Goal: Find contact information: Find contact information

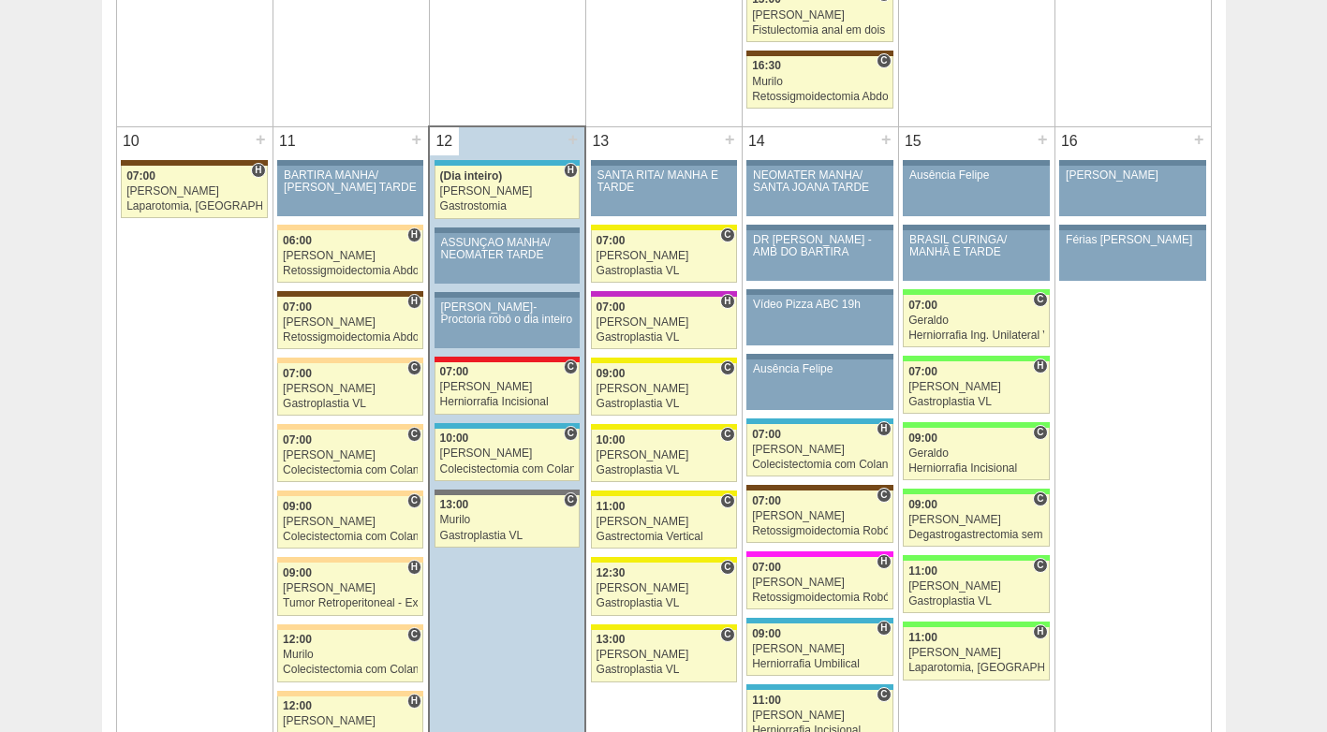
scroll to position [2061, 0]
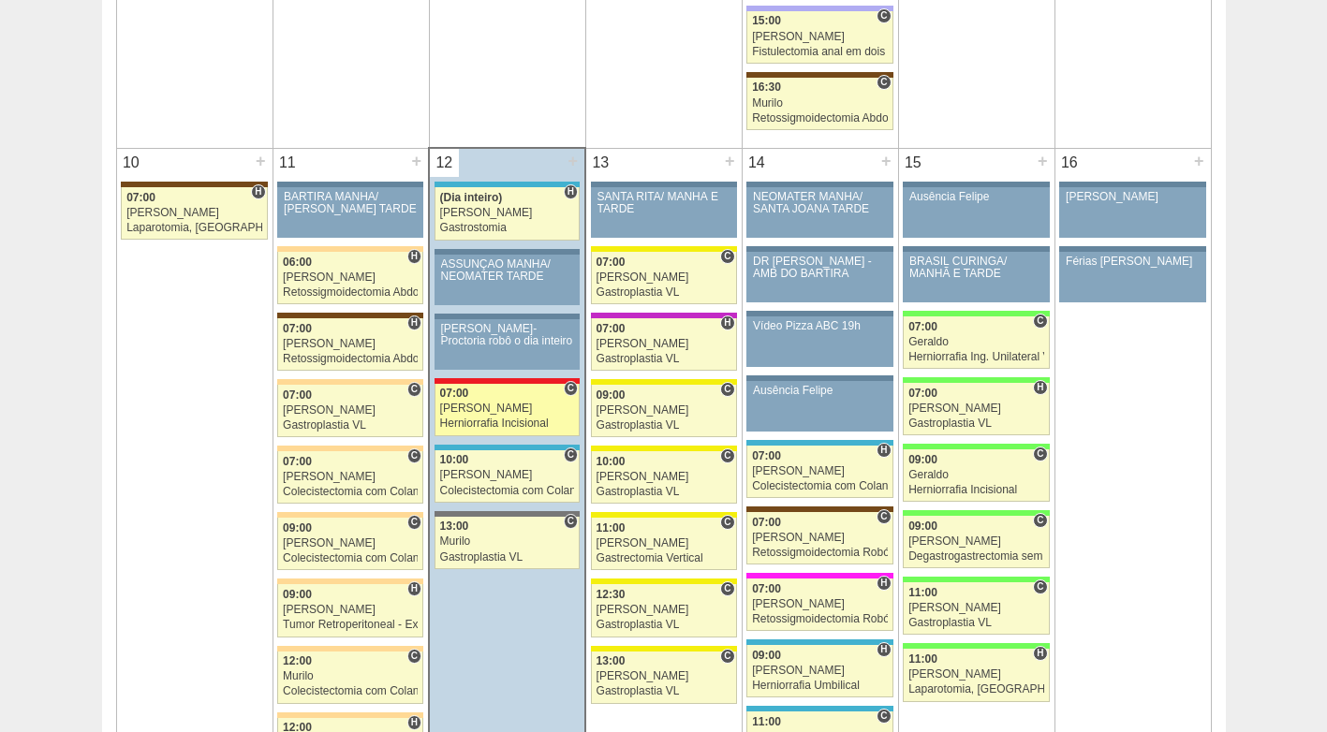
click at [510, 407] on div "[PERSON_NAME]" at bounding box center [507, 409] width 135 height 12
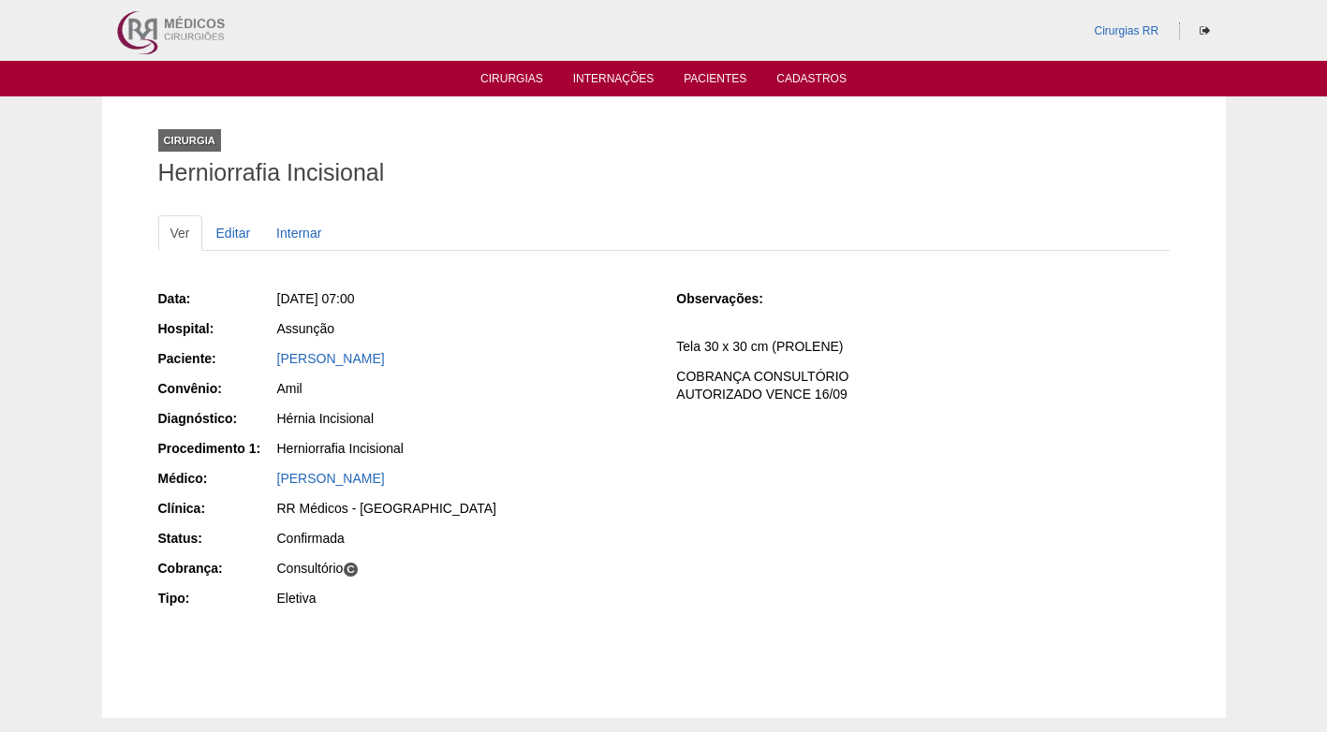
click at [466, 396] on div "Amil" at bounding box center [464, 388] width 374 height 19
click at [373, 363] on link "Alexandre Garutti" at bounding box center [331, 358] width 108 height 15
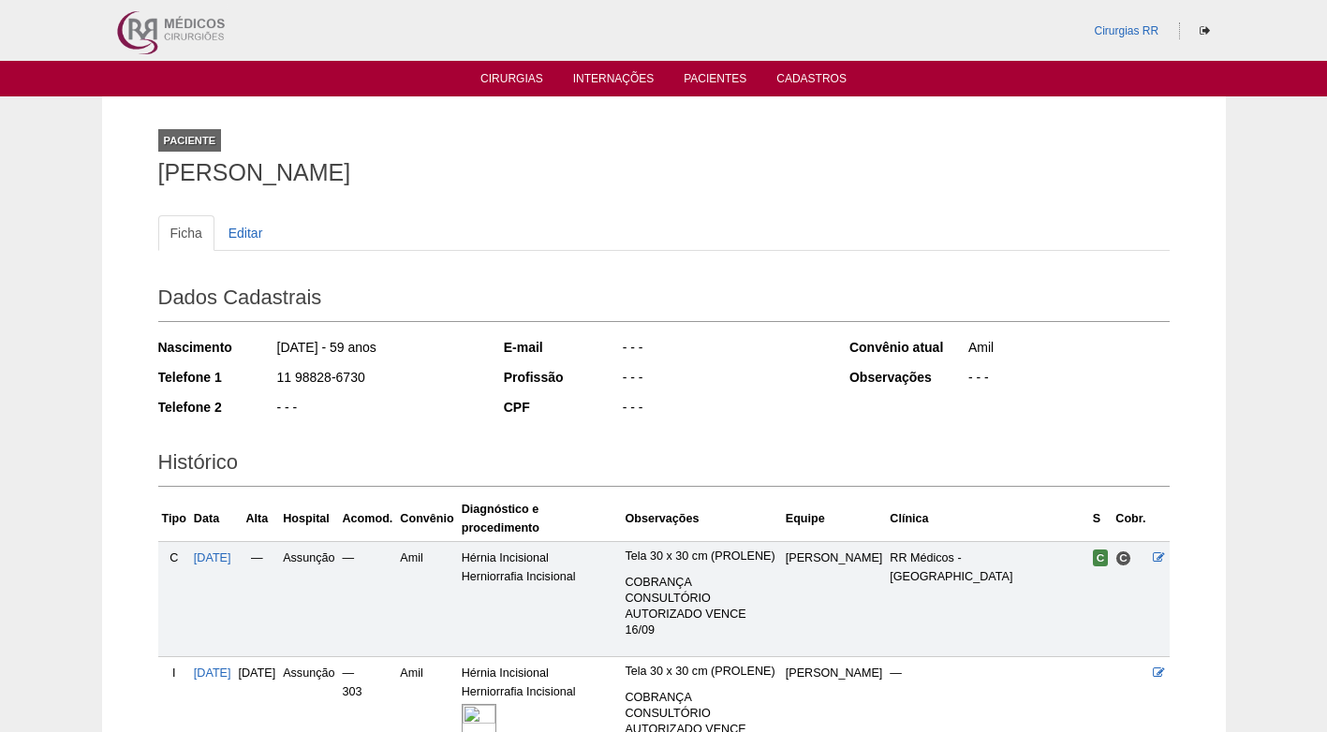
drag, startPoint x: 385, startPoint y: 365, endPoint x: 260, endPoint y: 388, distance: 126.6
click at [260, 388] on div "Nascimento 02/07/1966 - 59 anos Telefone 1 11 98828-6730 Telefone 2 - - -" at bounding box center [318, 383] width 320 height 103
copy div "11 98828-6730"
click at [409, 370] on div "11 98828-6730" at bounding box center [376, 379] width 203 height 23
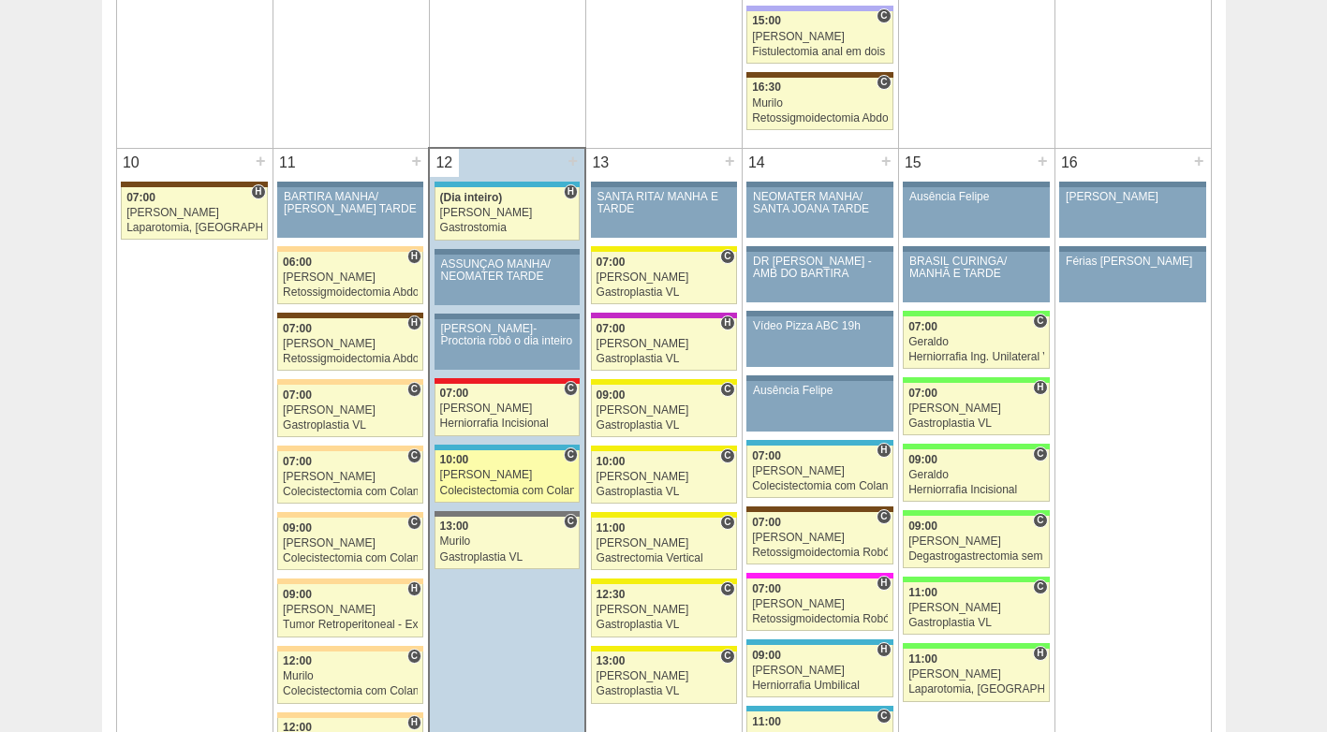
scroll to position [2061, 0]
click at [510, 476] on div "[PERSON_NAME]" at bounding box center [507, 475] width 135 height 12
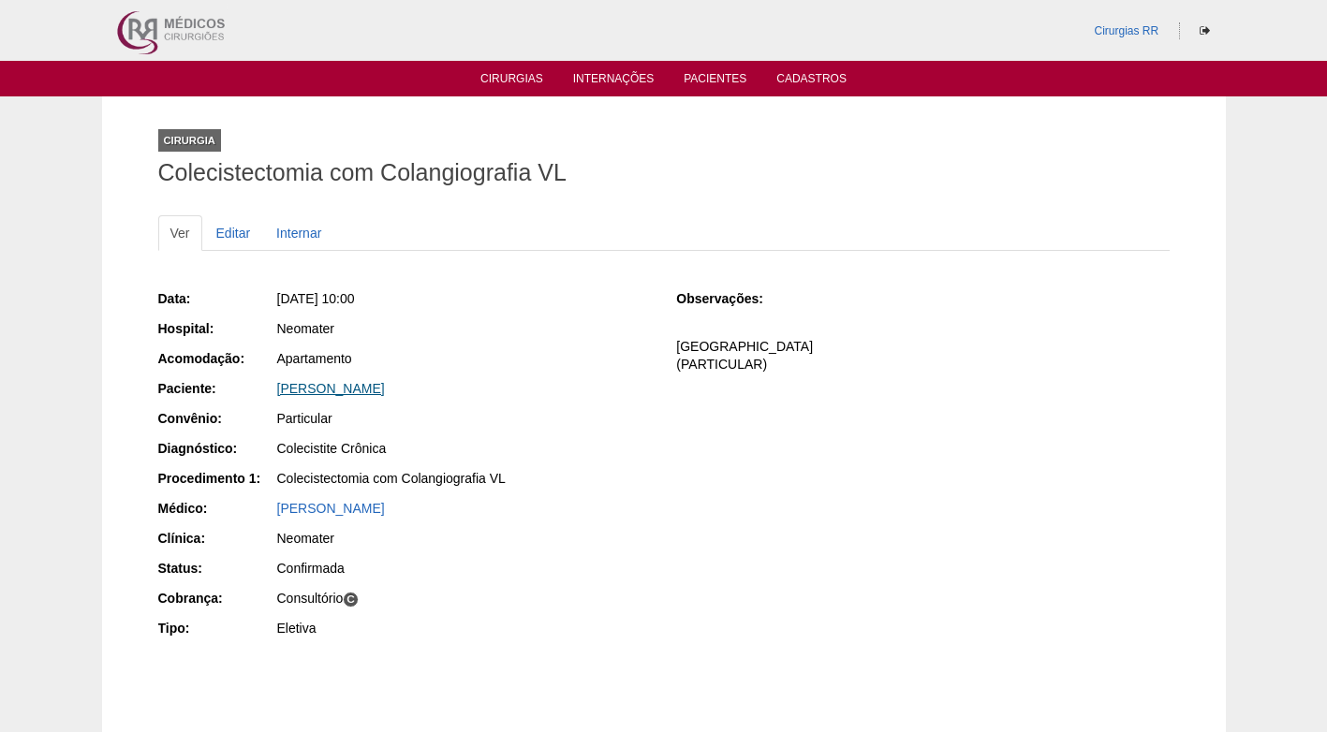
click at [353, 388] on link "[PERSON_NAME]" at bounding box center [331, 388] width 108 height 15
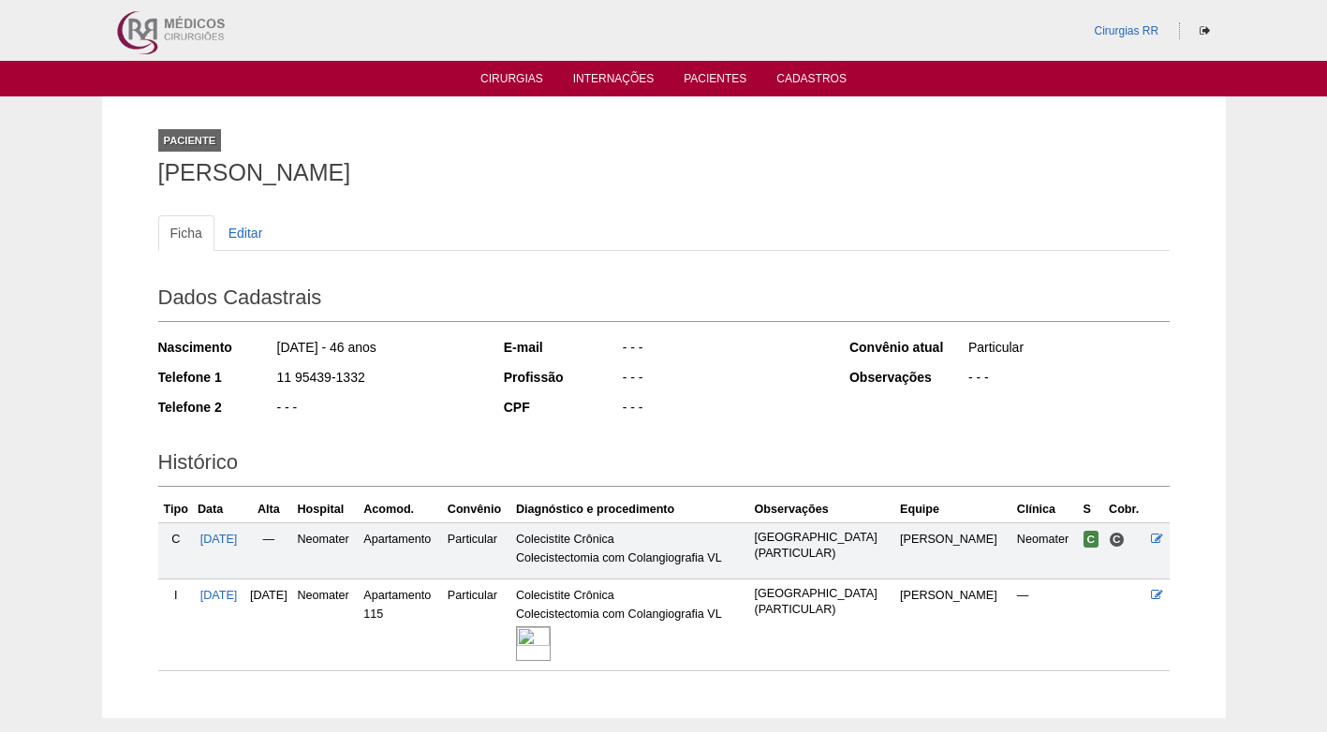
drag, startPoint x: 369, startPoint y: 376, endPoint x: 239, endPoint y: 378, distance: 130.2
click at [239, 378] on div "Telefone 1 11 95439-1332" at bounding box center [318, 379] width 320 height 23
copy div "11 95439-1332"
click at [447, 386] on div "11 95439-1332" at bounding box center [376, 379] width 203 height 23
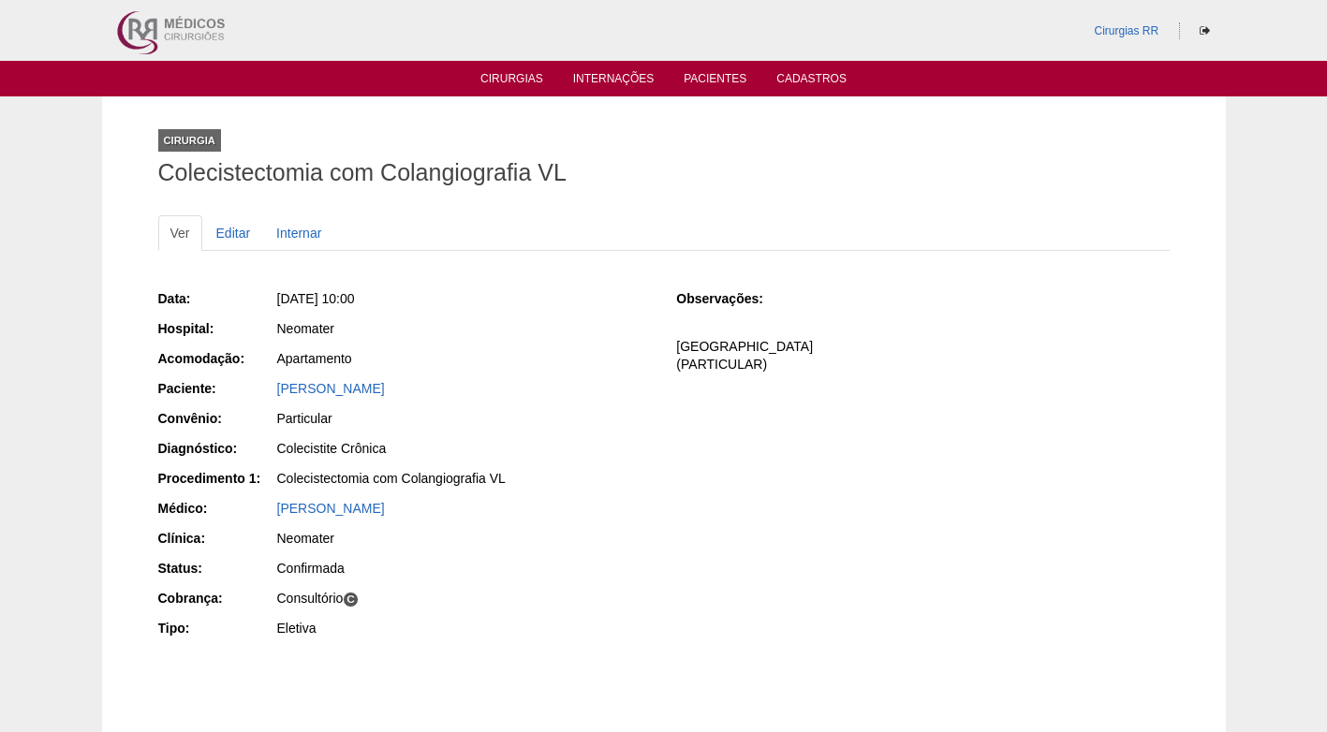
click at [549, 520] on div "[PERSON_NAME]" at bounding box center [463, 510] width 376 height 23
click at [603, 261] on div "Ver Editar Internar" at bounding box center [664, 242] width 1012 height 54
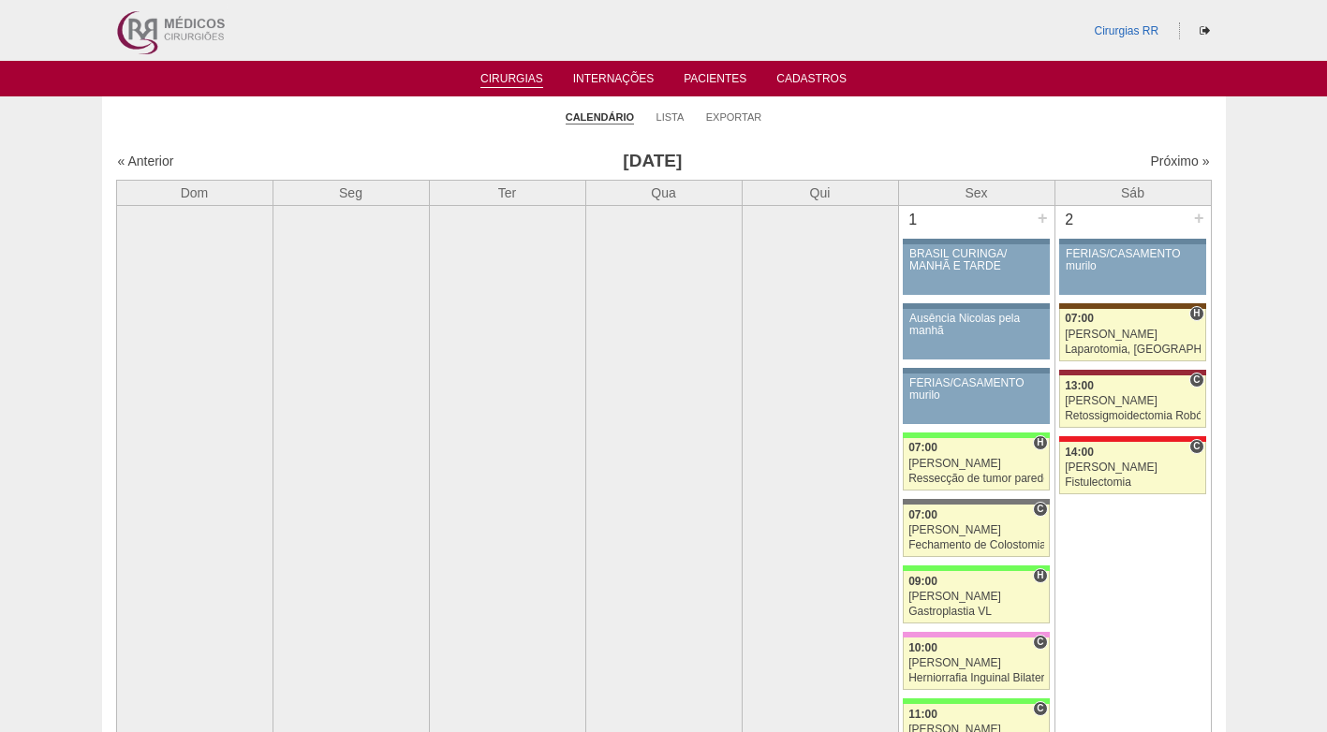
scroll to position [2061, 0]
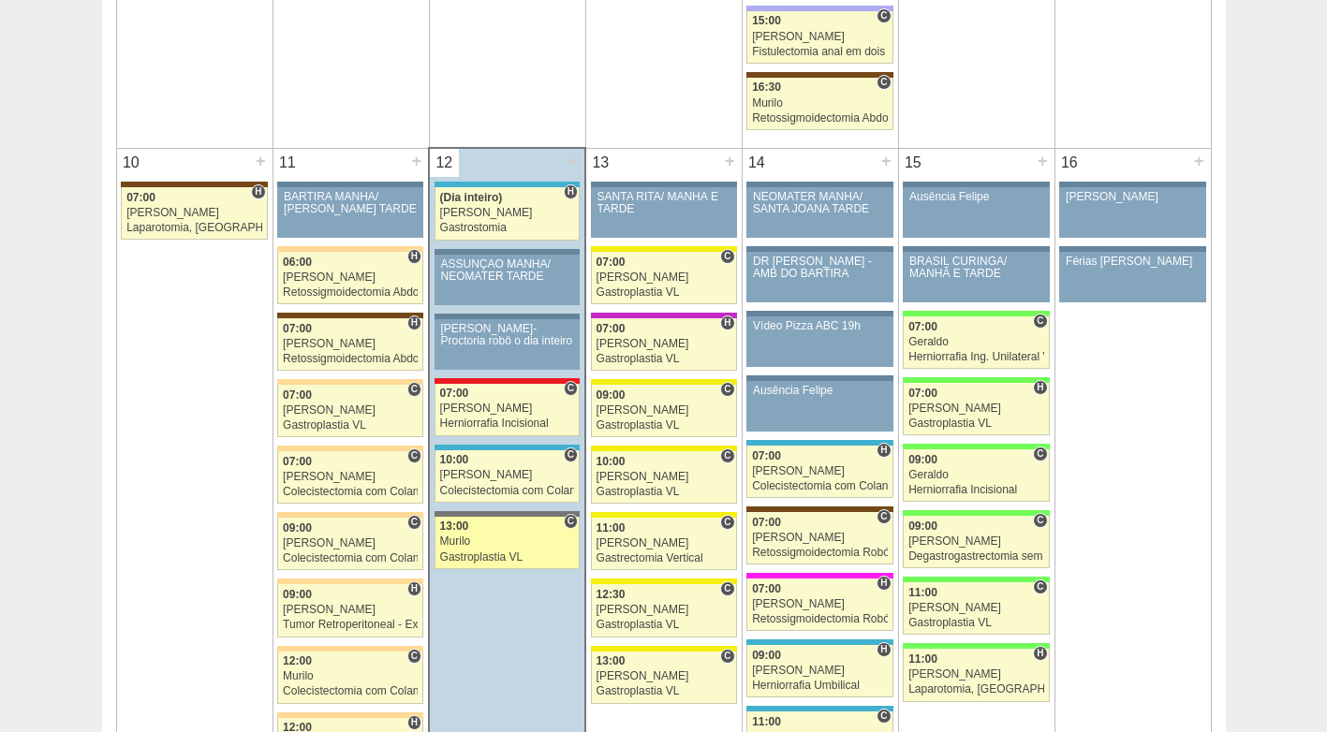
click at [501, 545] on div "Murilo" at bounding box center [507, 542] width 135 height 12
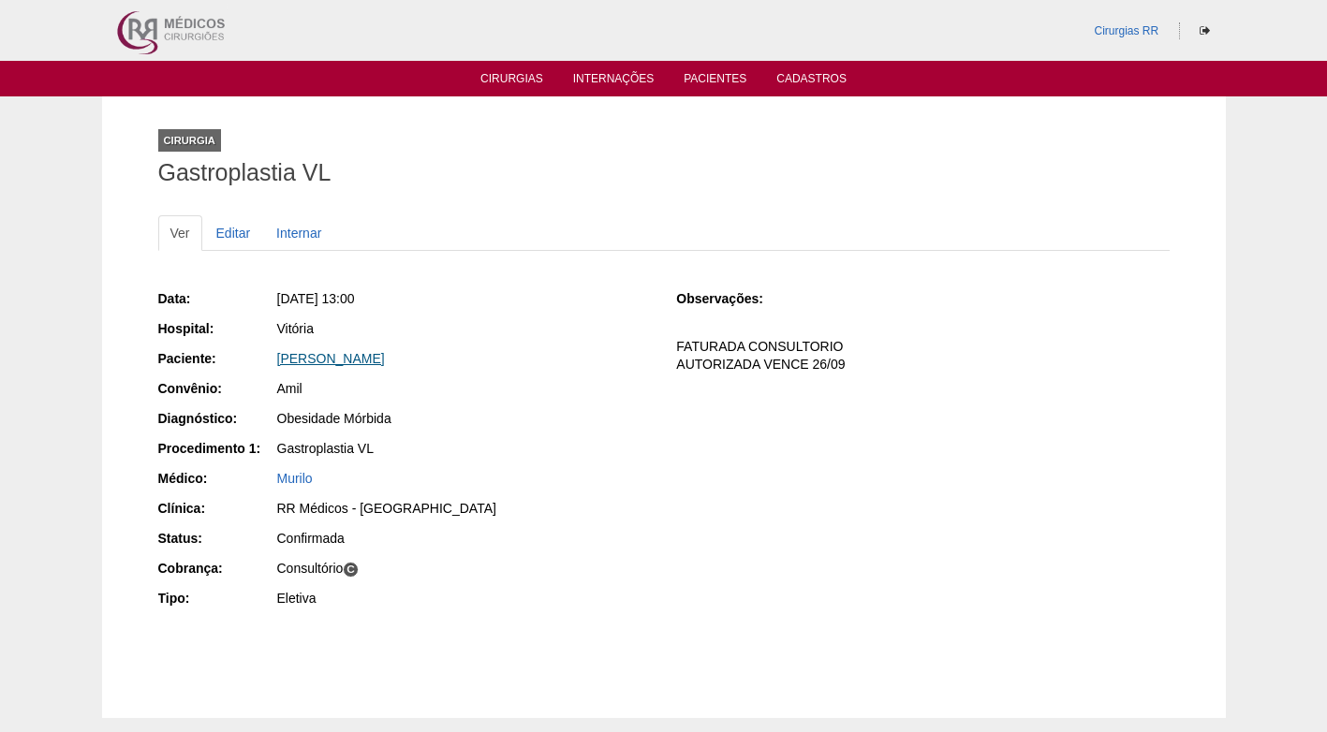
click at [374, 362] on link "[PERSON_NAME]" at bounding box center [331, 358] width 108 height 15
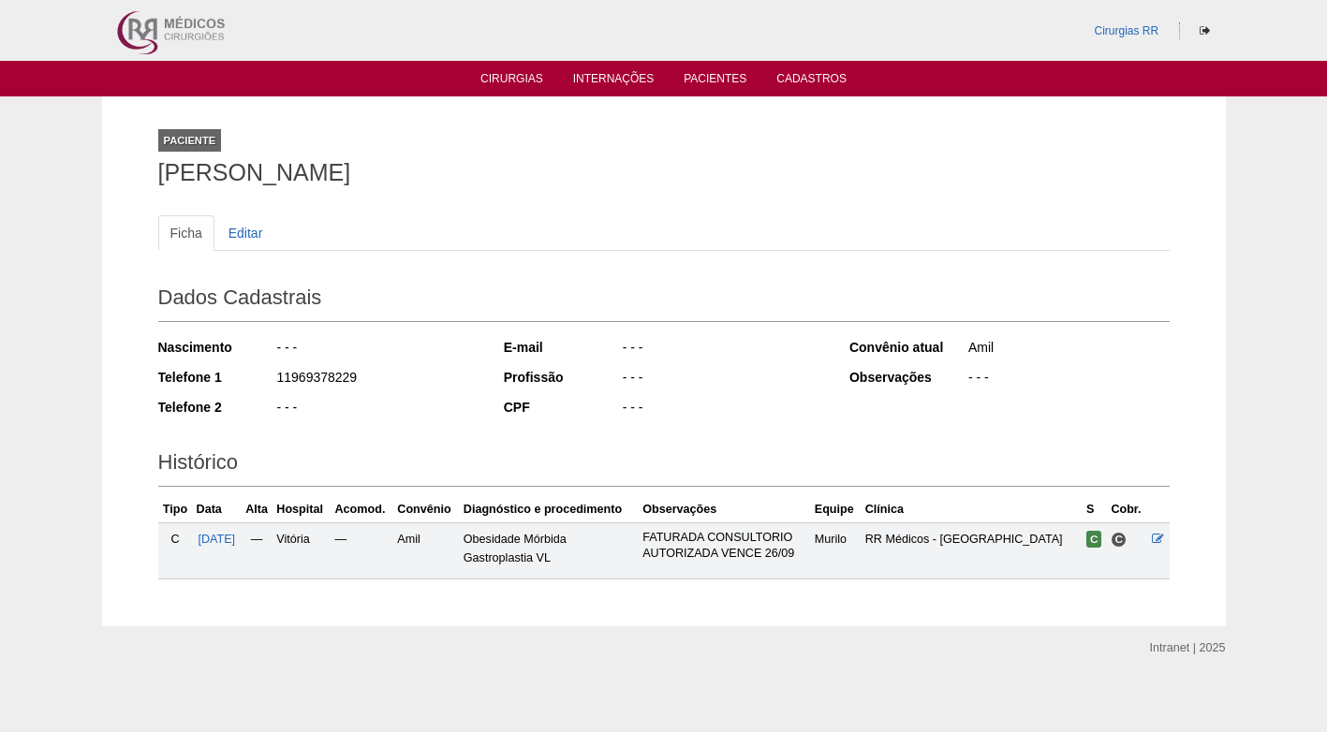
drag, startPoint x: 362, startPoint y: 375, endPoint x: 239, endPoint y: 383, distance: 123.0
click at [239, 383] on div "Telefone 1 11969378229" at bounding box center [318, 379] width 320 height 23
copy div "11969378229"
click at [411, 361] on div "- - -" at bounding box center [376, 349] width 203 height 23
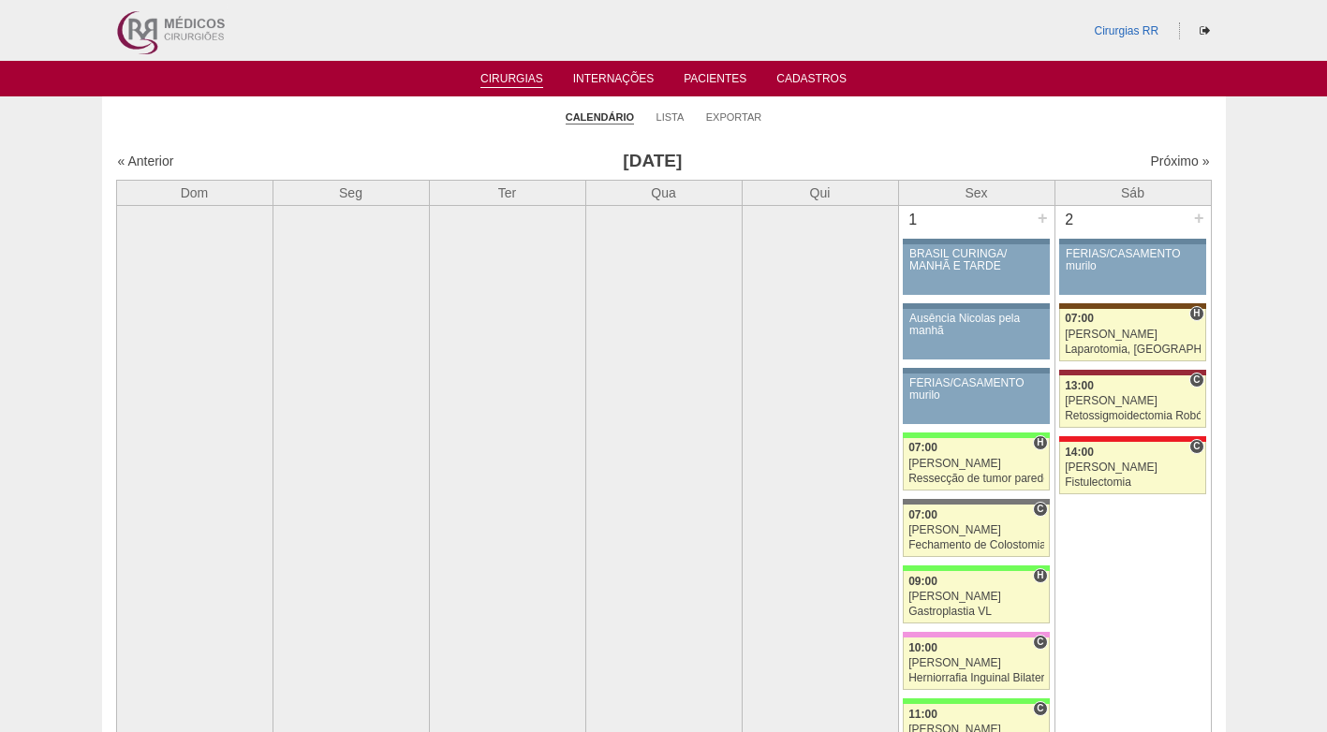
scroll to position [2061, 0]
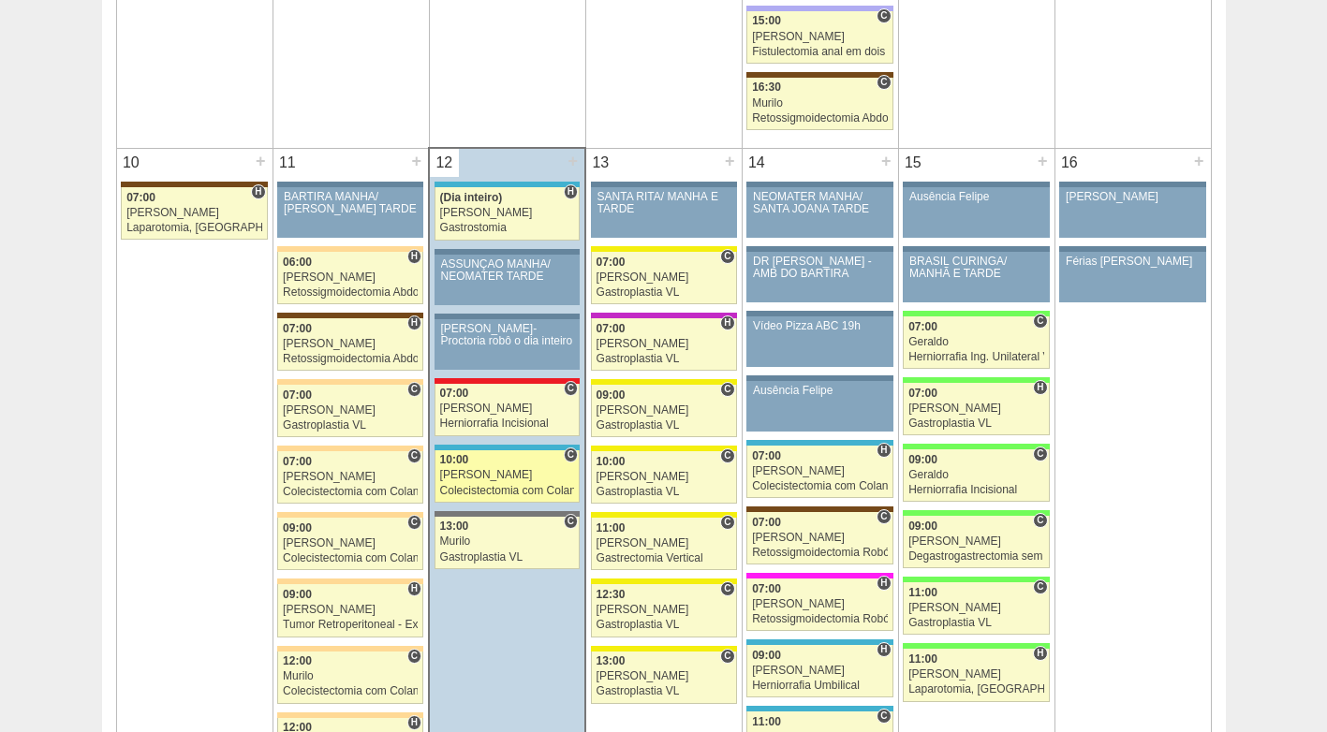
click at [510, 469] on link "88100 Ricardo Fernandes C 10:00 Ricardo Fernandes Colecistectomia com Colangiog…" at bounding box center [507, 477] width 145 height 52
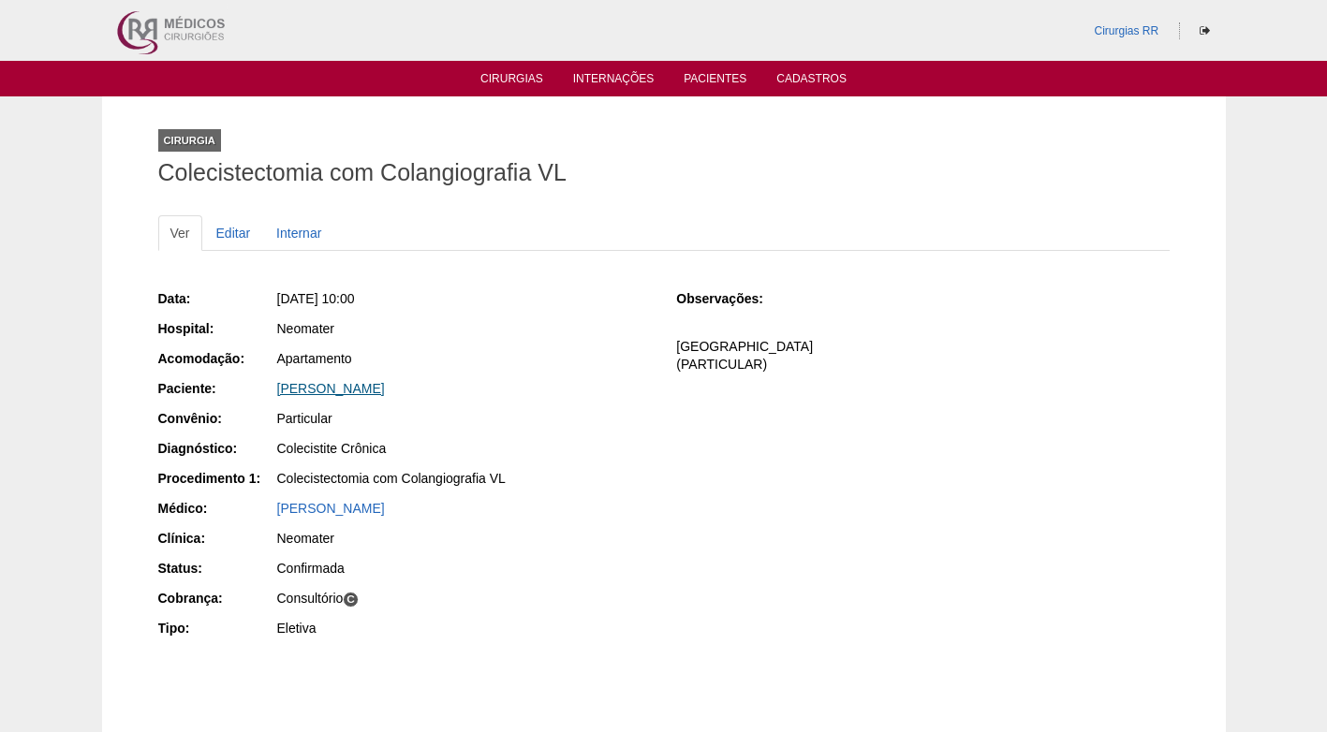
click at [365, 387] on link "Elaine Cristina Vitorino Gallego" at bounding box center [331, 388] width 108 height 15
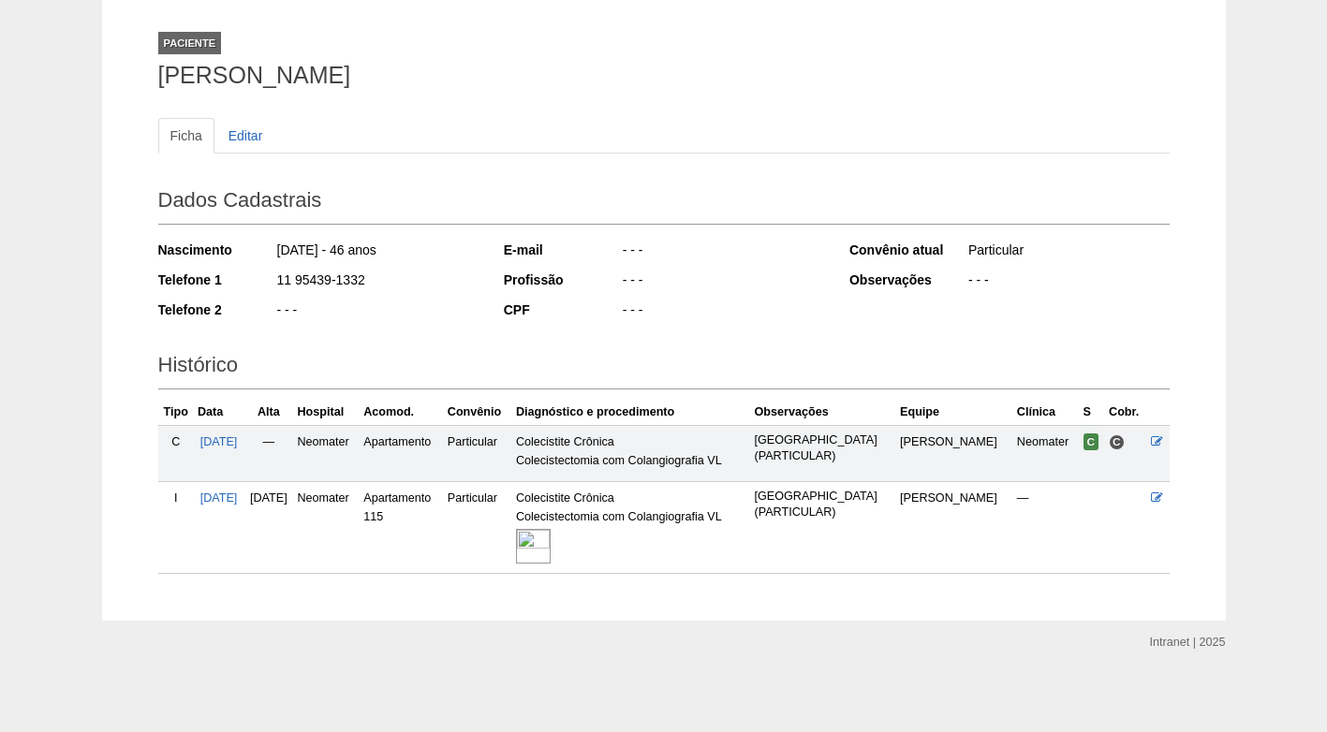
scroll to position [99, 0]
click at [551, 546] on img at bounding box center [533, 544] width 35 height 35
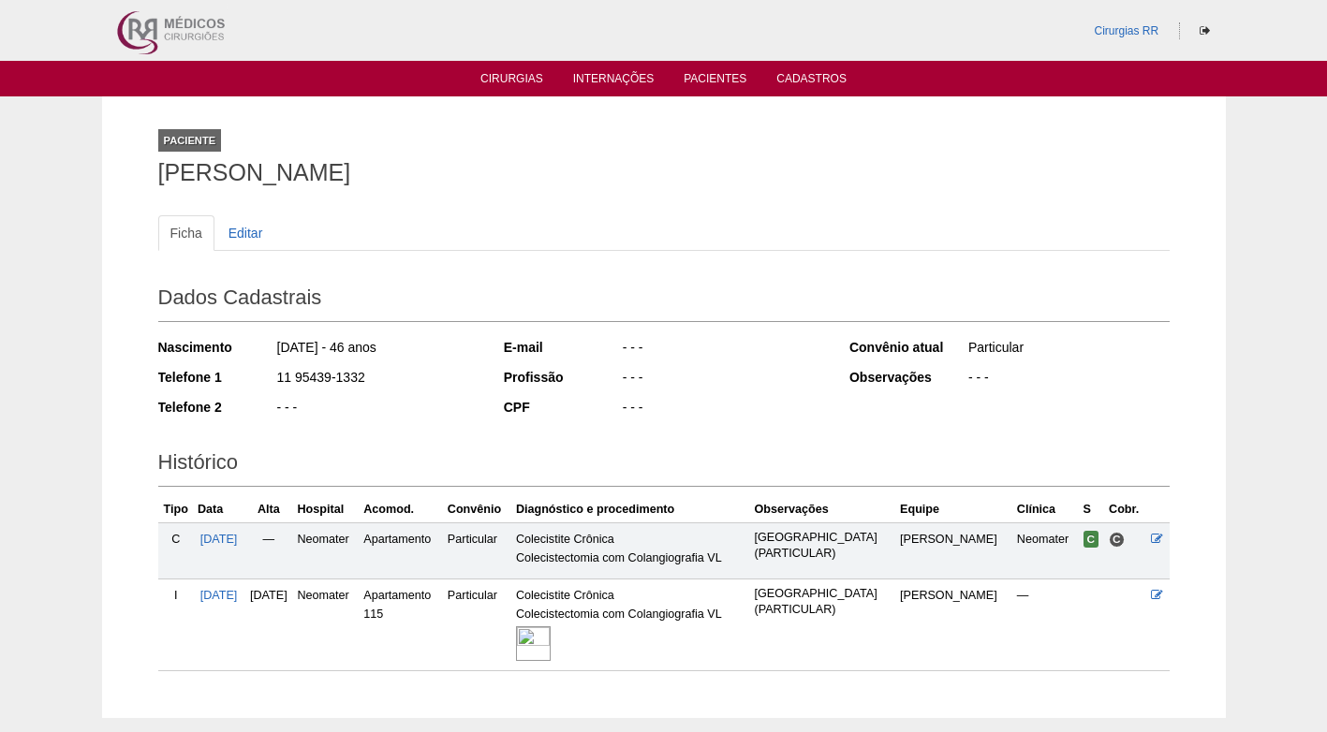
scroll to position [99, 0]
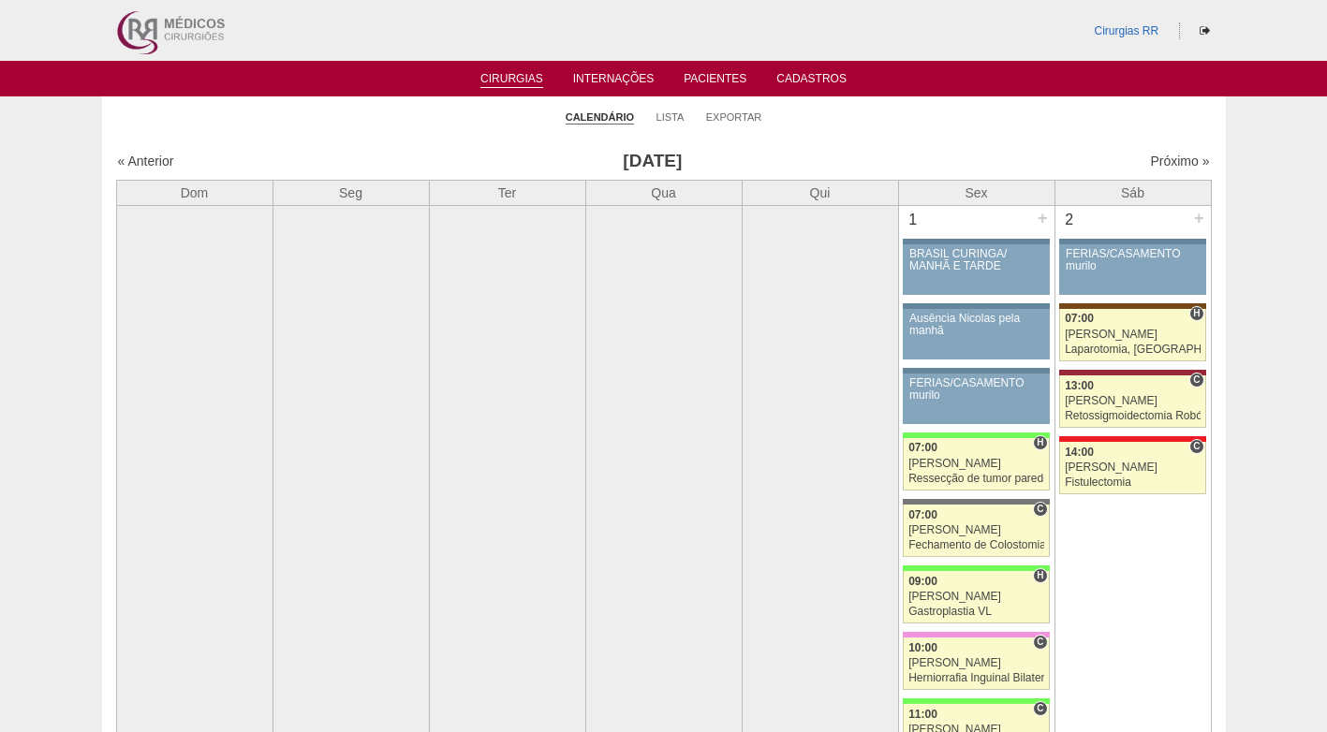
scroll to position [2061, 0]
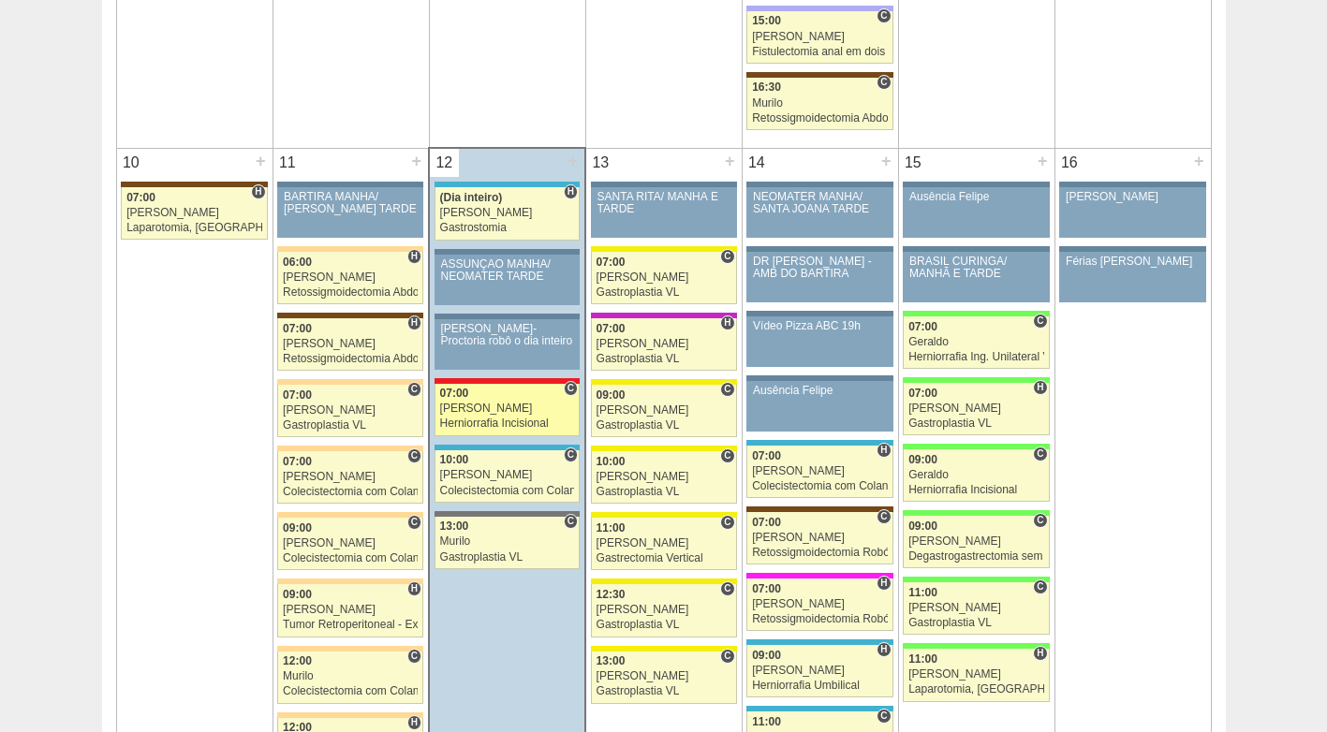
click at [486, 423] on div "Herniorrafia Incisional" at bounding box center [507, 424] width 135 height 12
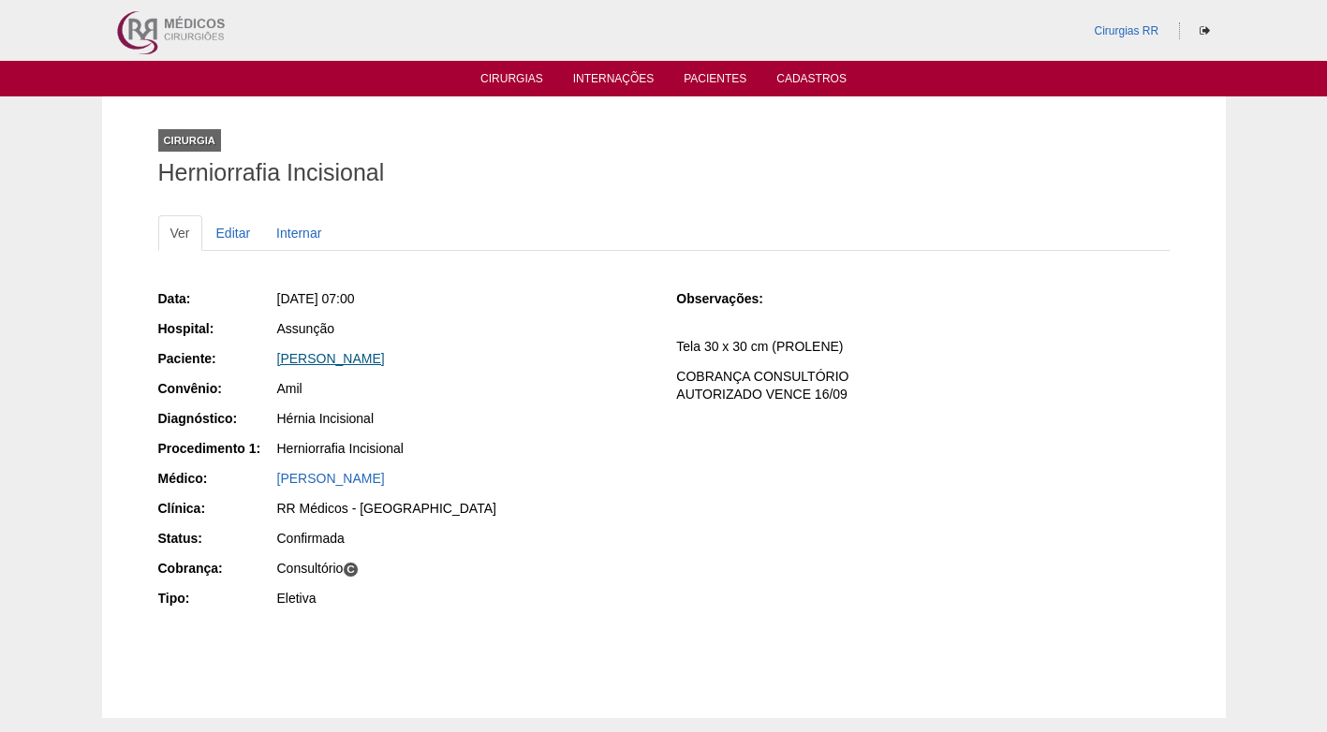
click at [346, 362] on link "[PERSON_NAME]" at bounding box center [331, 358] width 108 height 15
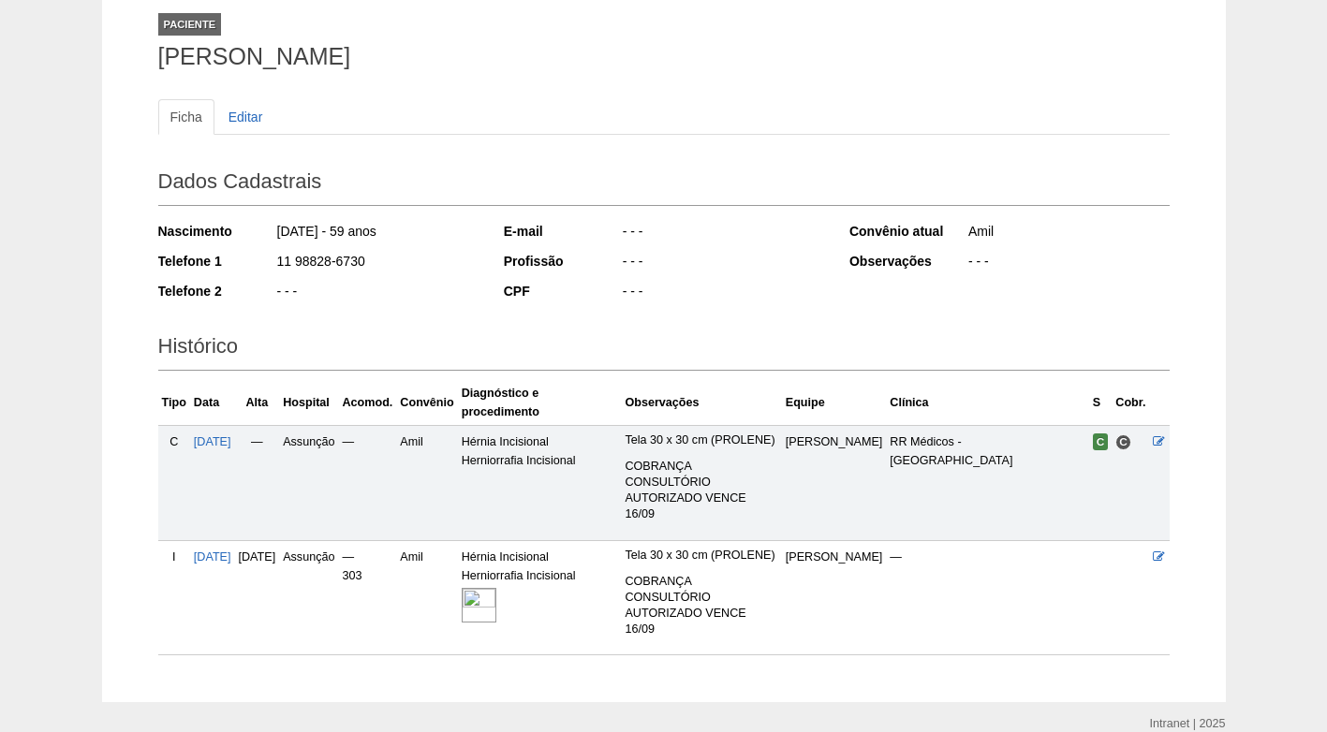
scroll to position [231, 0]
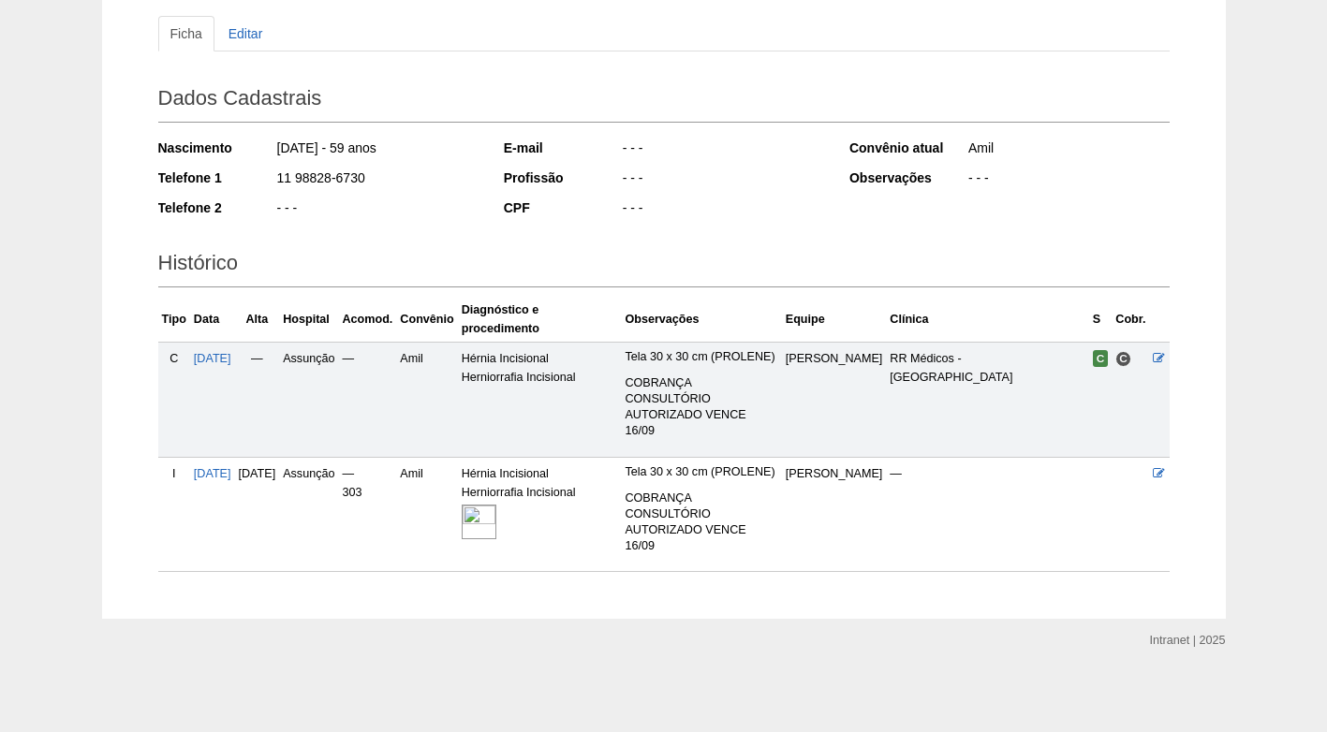
click at [496, 505] on img at bounding box center [479, 522] width 35 height 35
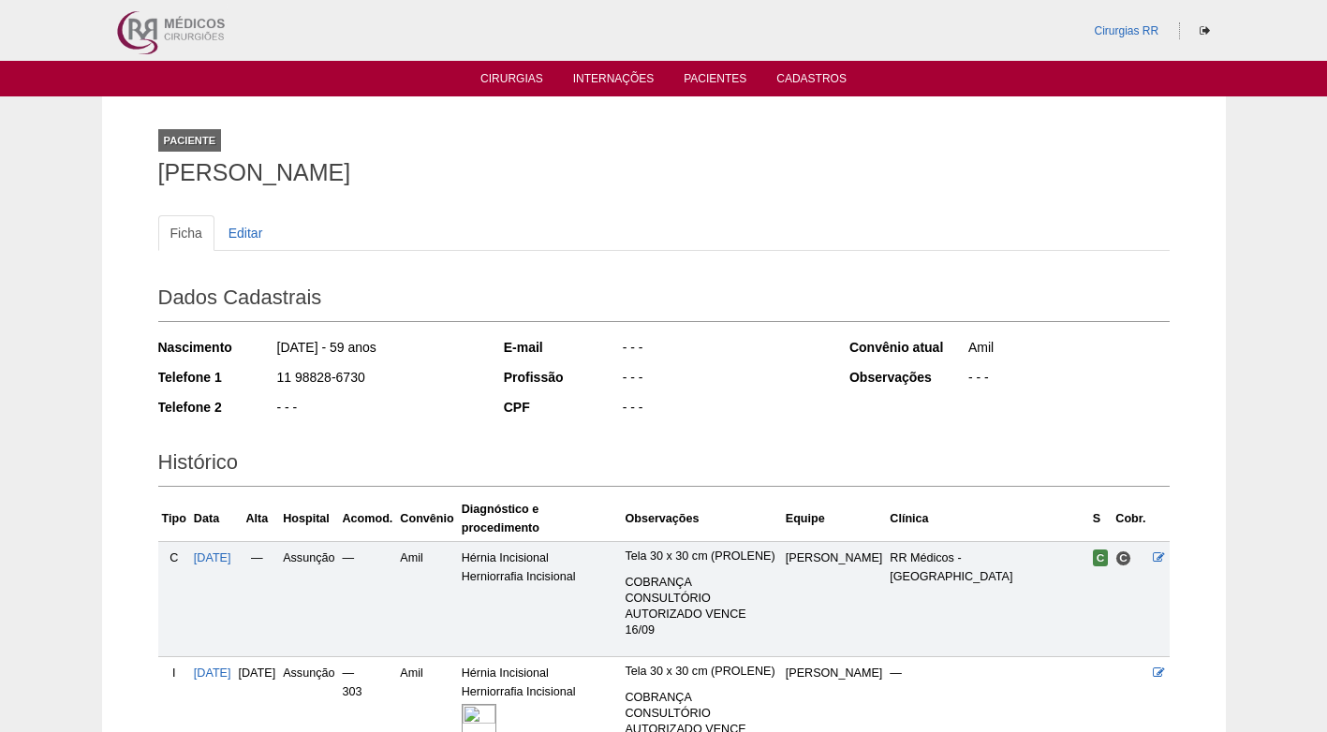
scroll to position [231, 0]
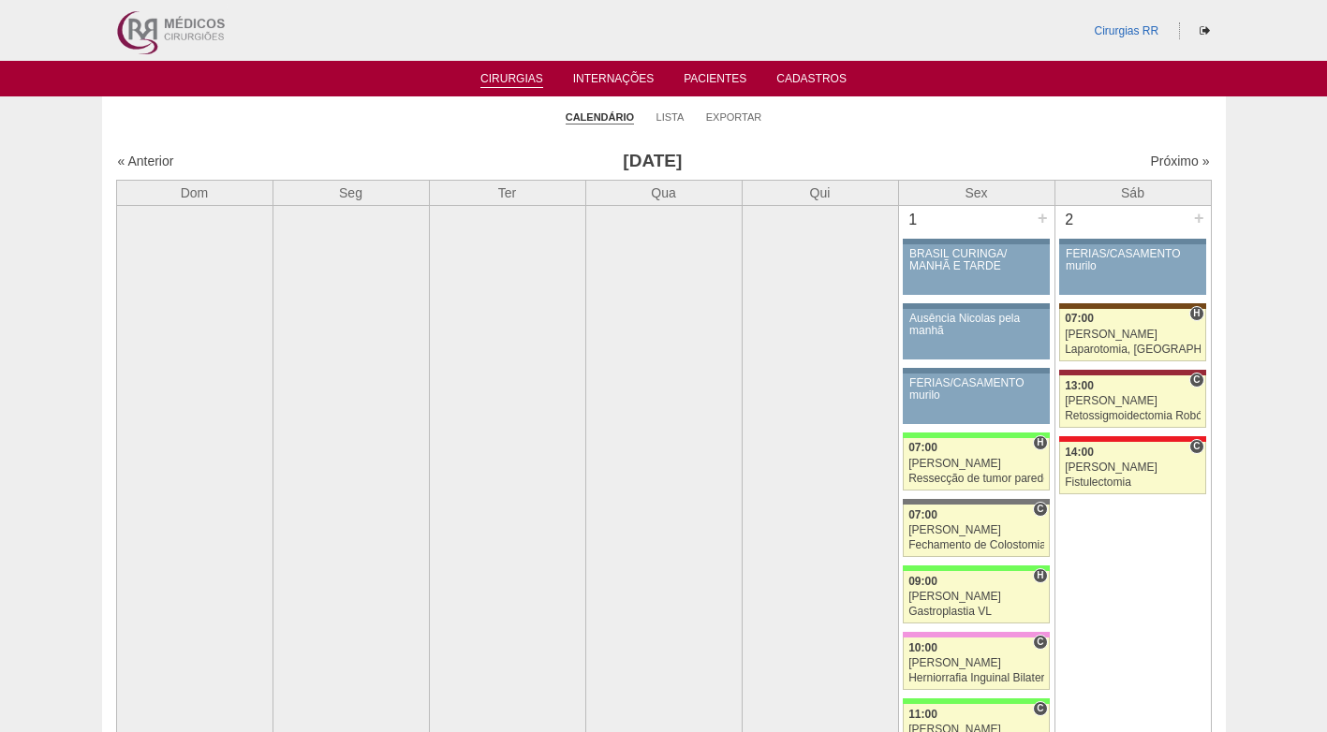
scroll to position [2061, 0]
